Goal: Information Seeking & Learning: Learn about a topic

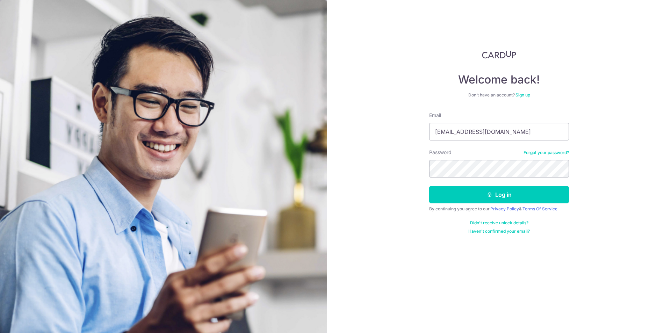
type input "[EMAIL_ADDRESS][DOMAIN_NAME]"
drag, startPoint x: 440, startPoint y: 179, endPoint x: 432, endPoint y: 194, distance: 16.9
click at [432, 192] on form "Email team.ops@uniqluxe.com Password Forgot your password? Log in By continuing…" at bounding box center [499, 173] width 140 height 122
click at [459, 200] on button "Log in" at bounding box center [499, 194] width 140 height 17
click at [451, 127] on input "Email" at bounding box center [499, 131] width 140 height 17
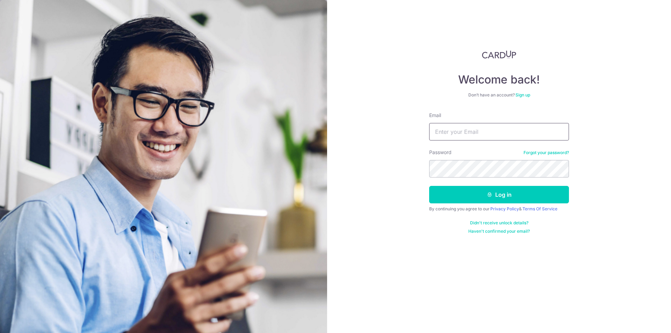
type input "team.ops@uniqluxe.com"
click at [462, 197] on button "Log in" at bounding box center [499, 194] width 140 height 17
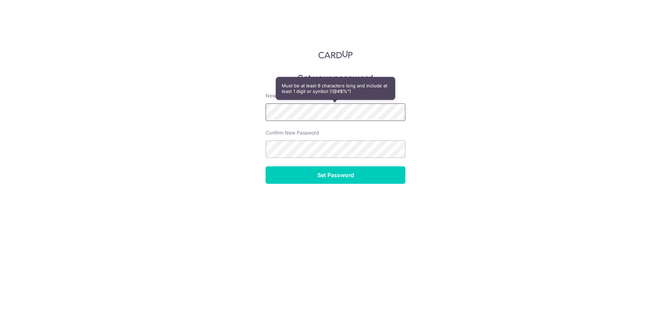
click at [232, 112] on div "Set your password New Password Confirm New Password Set Password" at bounding box center [335, 166] width 671 height 333
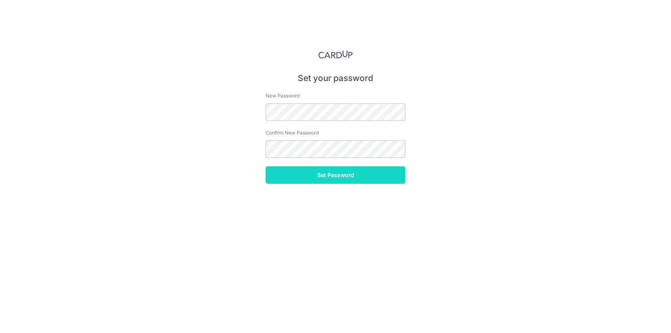
click at [293, 176] on input "Set Password" at bounding box center [336, 174] width 140 height 17
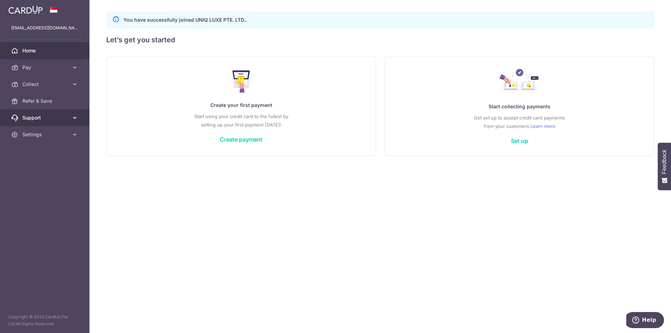
click at [24, 116] on span "Support" at bounding box center [45, 117] width 46 height 7
click at [48, 155] on link "Contact Us" at bounding box center [44, 151] width 89 height 17
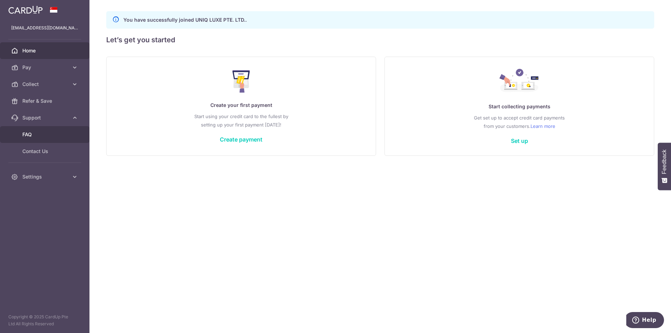
click at [31, 136] on span "FAQ" at bounding box center [45, 134] width 46 height 7
